Goal: Task Accomplishment & Management: Complete application form

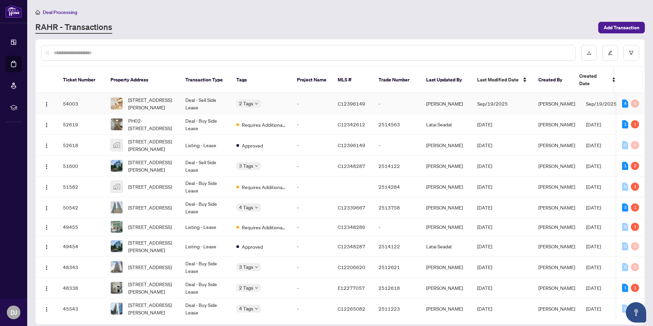
click at [209, 97] on td "Deal - Sell Side Lease" at bounding box center [205, 103] width 51 height 21
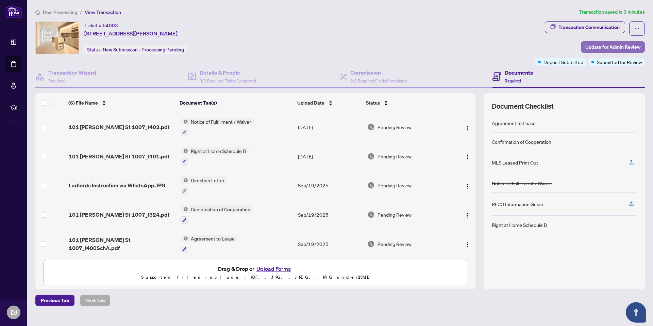
click at [620, 49] on span "Update for Admin Review" at bounding box center [613, 47] width 55 height 11
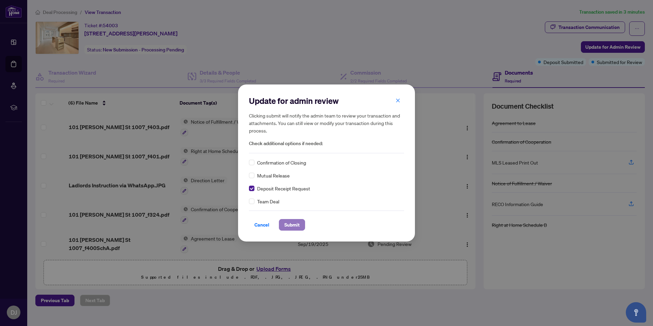
click at [292, 225] on span "Submit" at bounding box center [291, 224] width 15 height 11
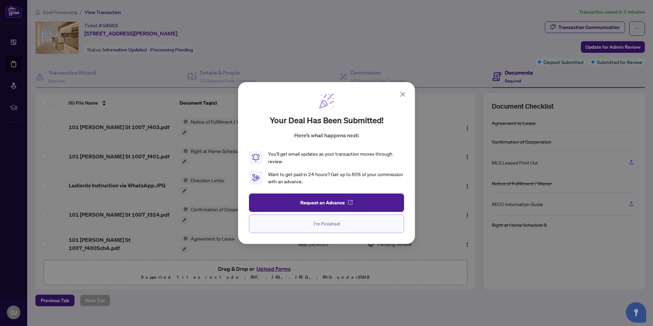
click at [324, 227] on span "I'm Finished" at bounding box center [327, 223] width 26 height 11
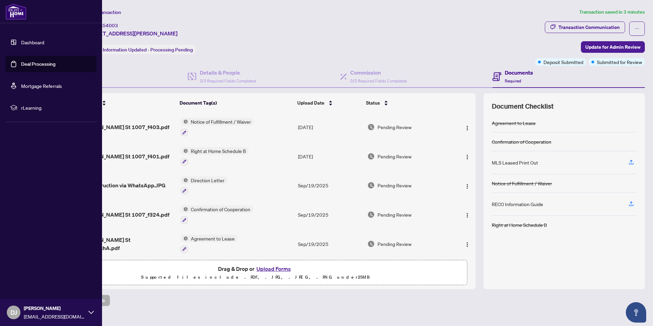
click at [21, 62] on link "Deal Processing" at bounding box center [38, 64] width 34 height 6
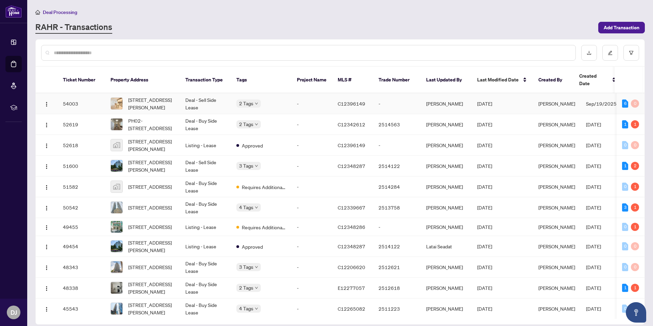
click at [188, 94] on td "Deal - Sell Side Lease" at bounding box center [205, 103] width 51 height 21
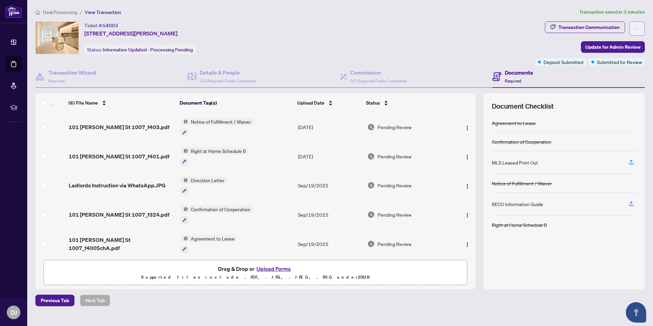
click at [642, 21] on button "button" at bounding box center [638, 28] width 16 height 14
click at [642, 20] on div "Deal Processing / View Transaction Transaction saved in 3 minutes Ticket #: 540…" at bounding box center [340, 157] width 615 height 298
click at [483, 22] on div "Ticket #: 54003 [STREET_ADDRESS][PERSON_NAME] Status: Information Updated - Pro…" at bounding box center [283, 37] width 497 height 33
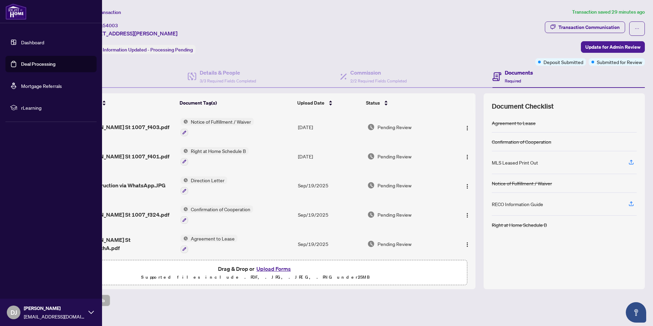
click at [55, 66] on link "Deal Processing" at bounding box center [38, 64] width 34 height 6
